Goal: Navigation & Orientation: Find specific page/section

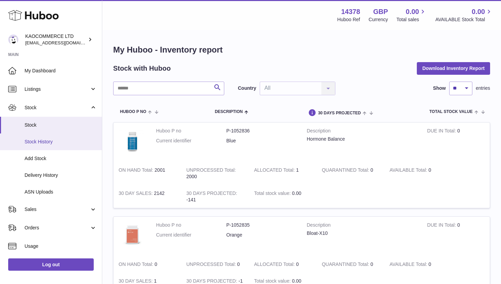
click at [54, 141] on span "Stock History" at bounding box center [61, 141] width 72 height 6
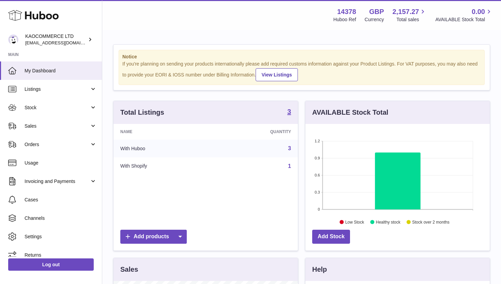
scroll to position [106, 184]
click at [62, 107] on span "Stock" at bounding box center [57, 107] width 65 height 6
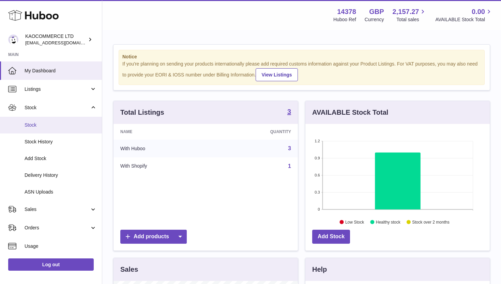
click at [46, 129] on link "Stock" at bounding box center [51, 125] width 102 height 17
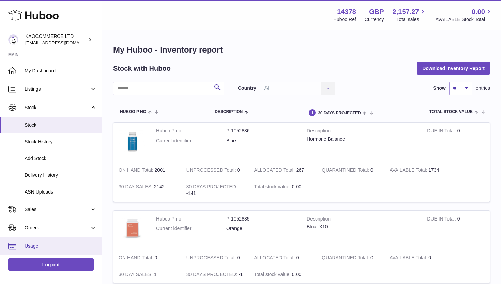
click at [48, 238] on link "Usage" at bounding box center [51, 246] width 102 height 18
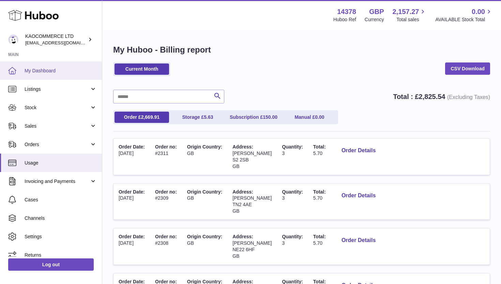
click at [53, 75] on link "My Dashboard" at bounding box center [51, 70] width 102 height 18
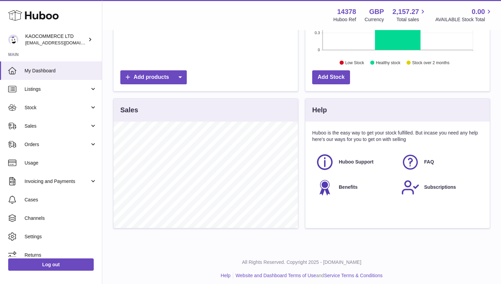
scroll to position [164, 0]
